Goal: Task Accomplishment & Management: Manage account settings

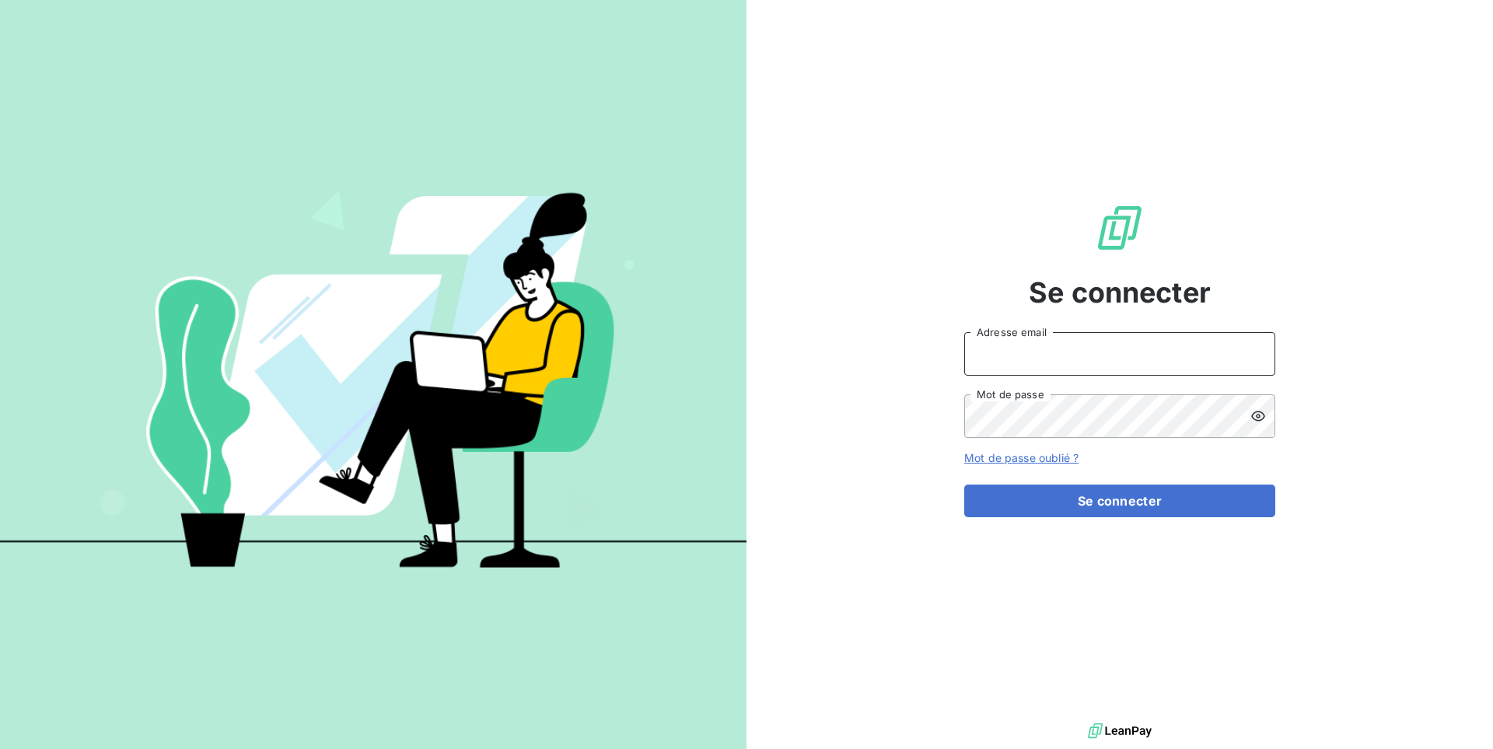
click at [1049, 351] on input "Adresse email" at bounding box center [1119, 354] width 311 height 44
paste input "sanirun"
type input "admin@sanirun"
click at [964, 485] on button "Se connecter" at bounding box center [1119, 501] width 311 height 33
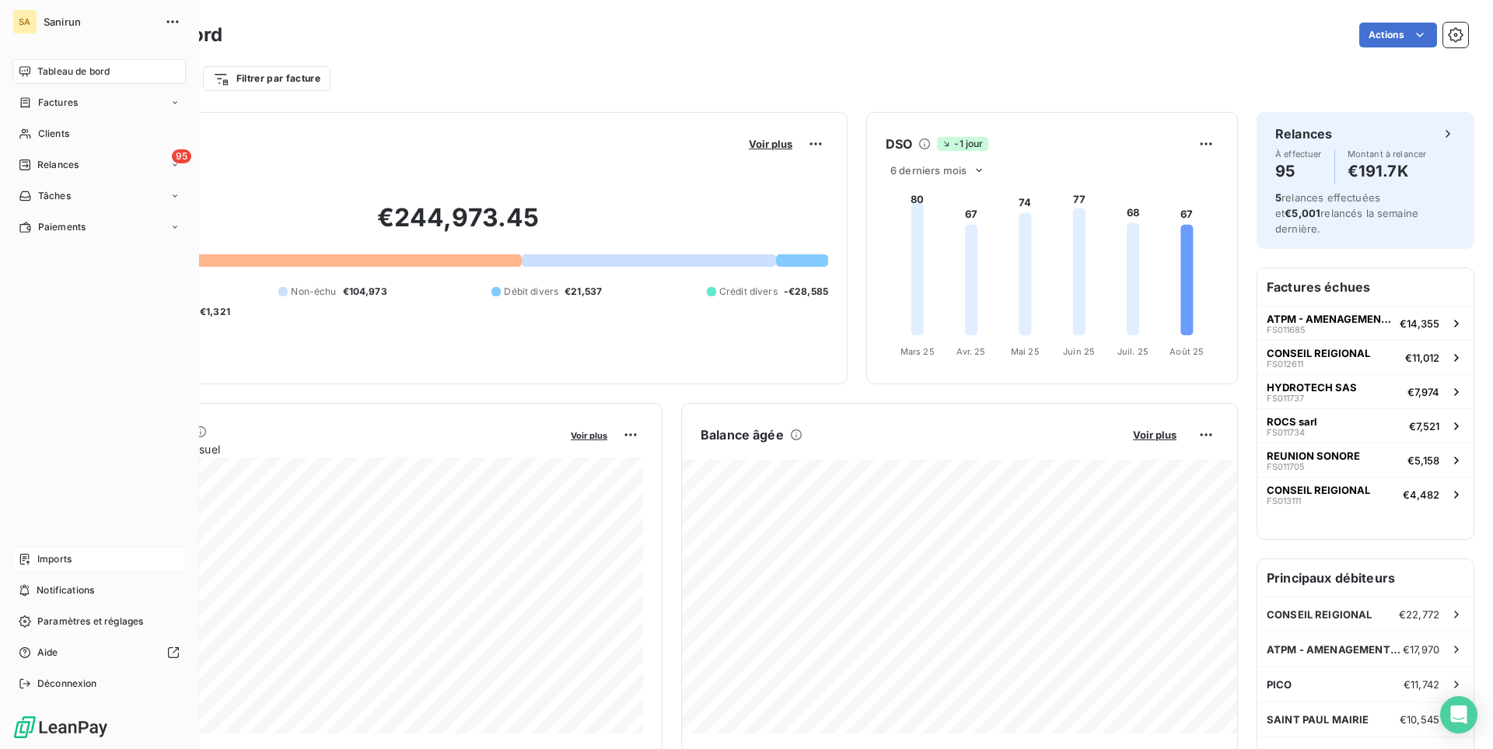
click at [47, 561] on span "Imports" at bounding box center [54, 559] width 34 height 14
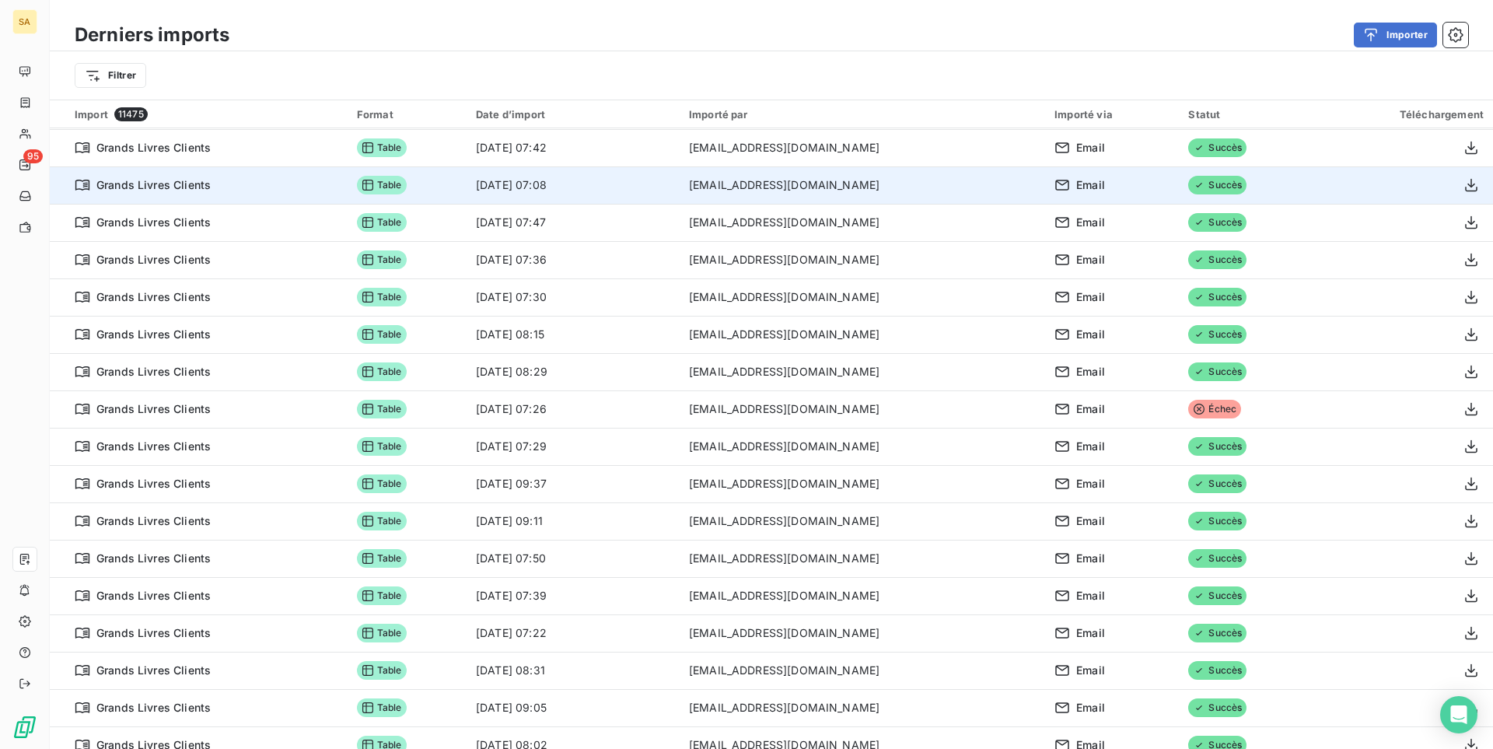
scroll to position [555, 0]
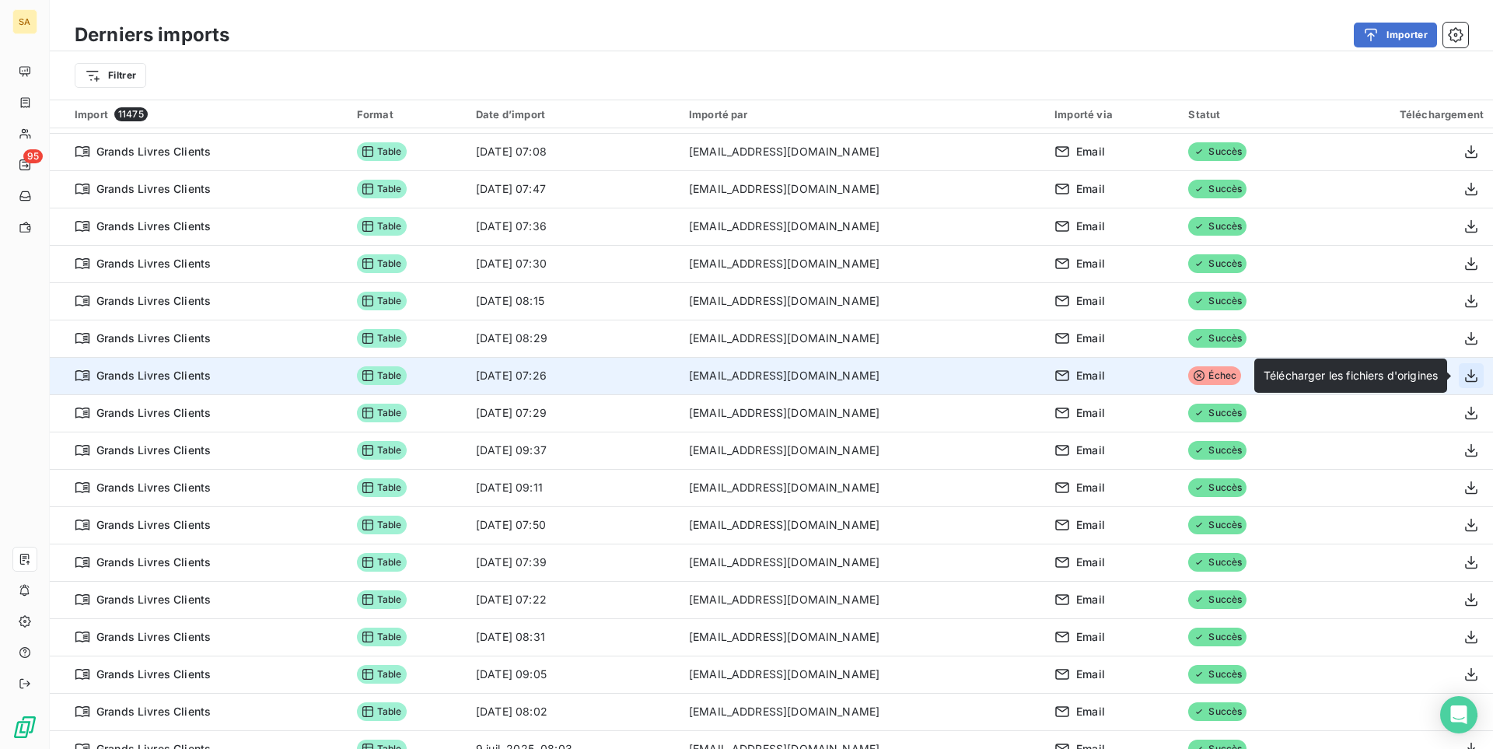
click at [1465, 378] on icon "button" at bounding box center [1472, 376] width 16 height 16
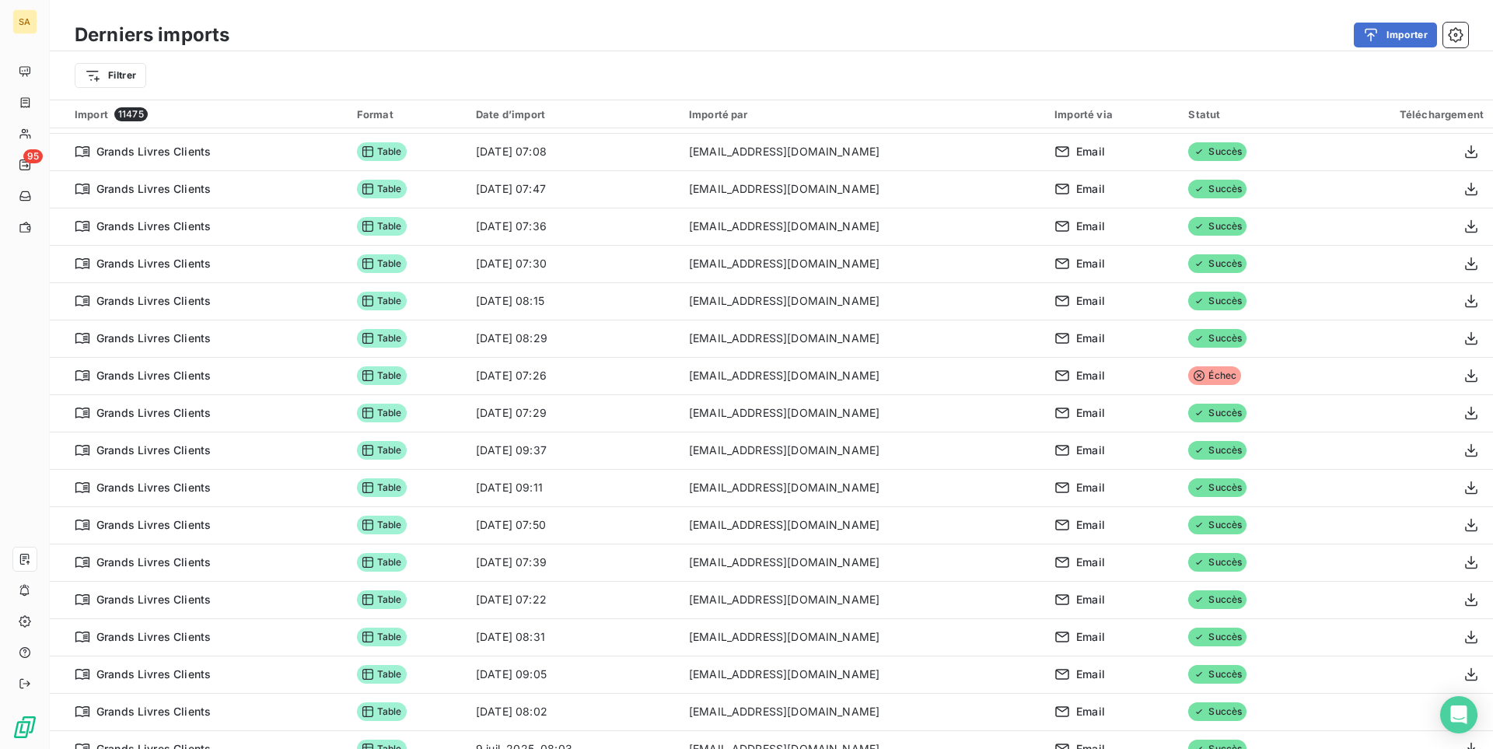
scroll to position [127, 0]
